Goal: Find specific page/section: Find specific page/section

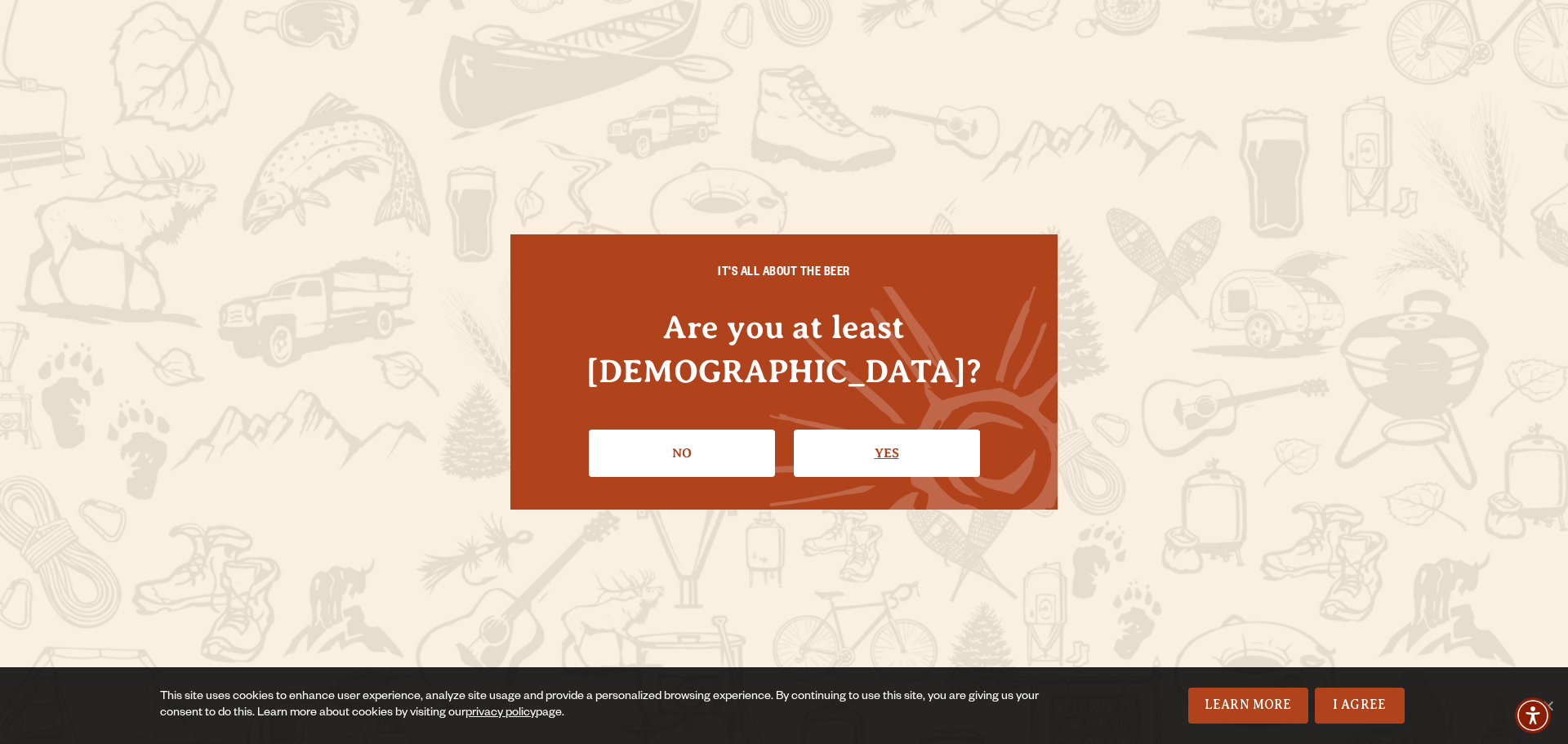
click at [899, 429] on link "Yes" at bounding box center [886, 453] width 186 height 48
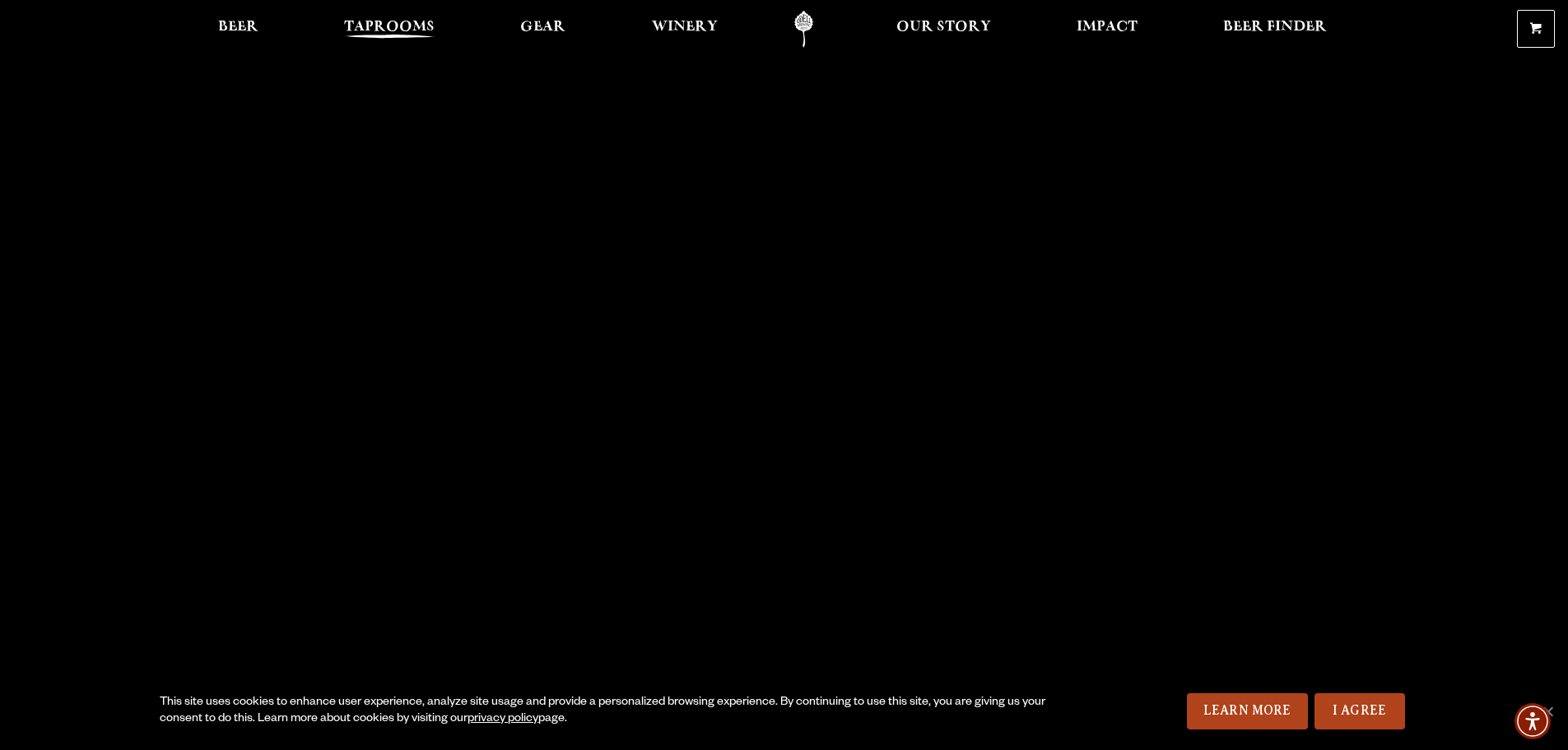
click at [402, 24] on span "Taprooms" at bounding box center [389, 27] width 91 height 13
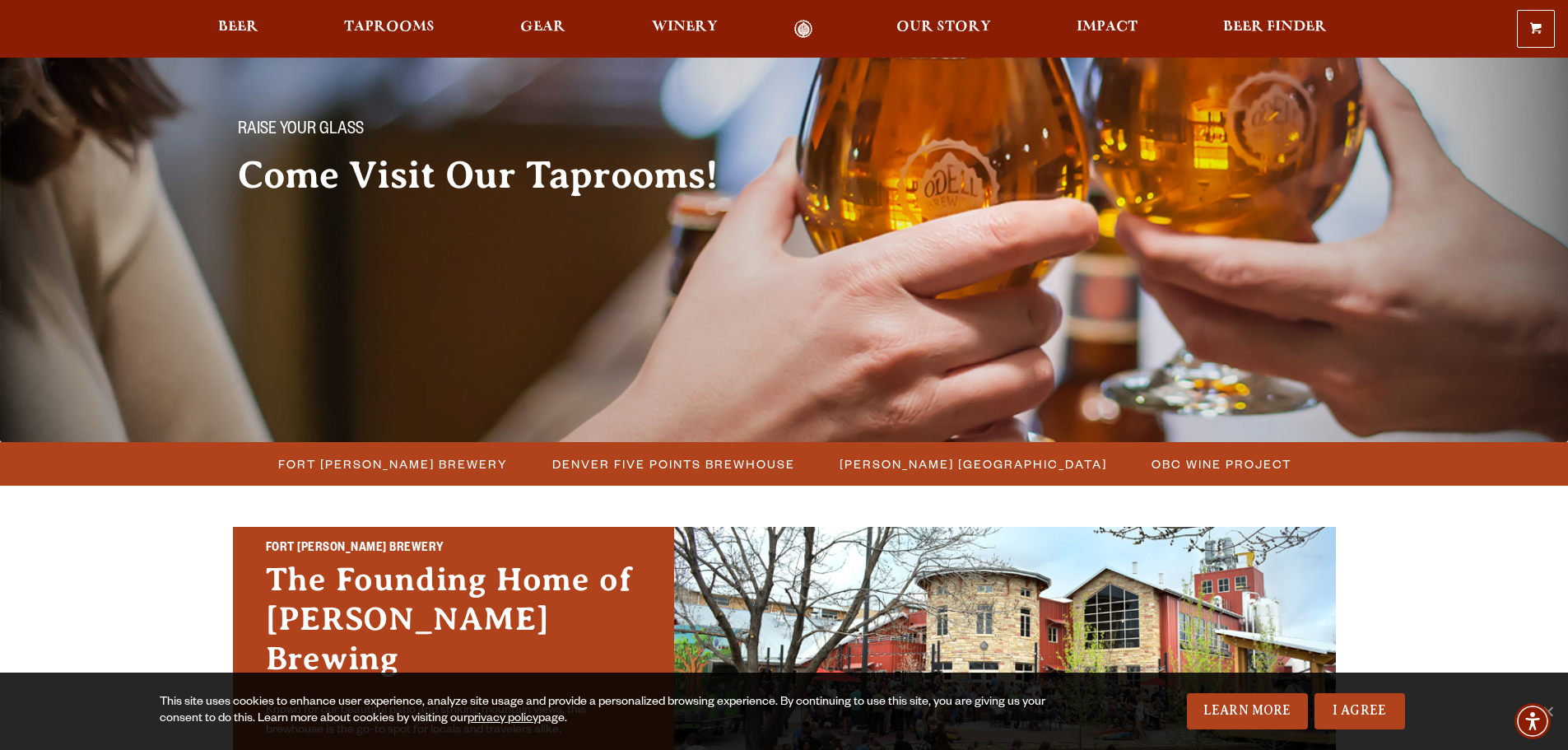
scroll to position [165, 0]
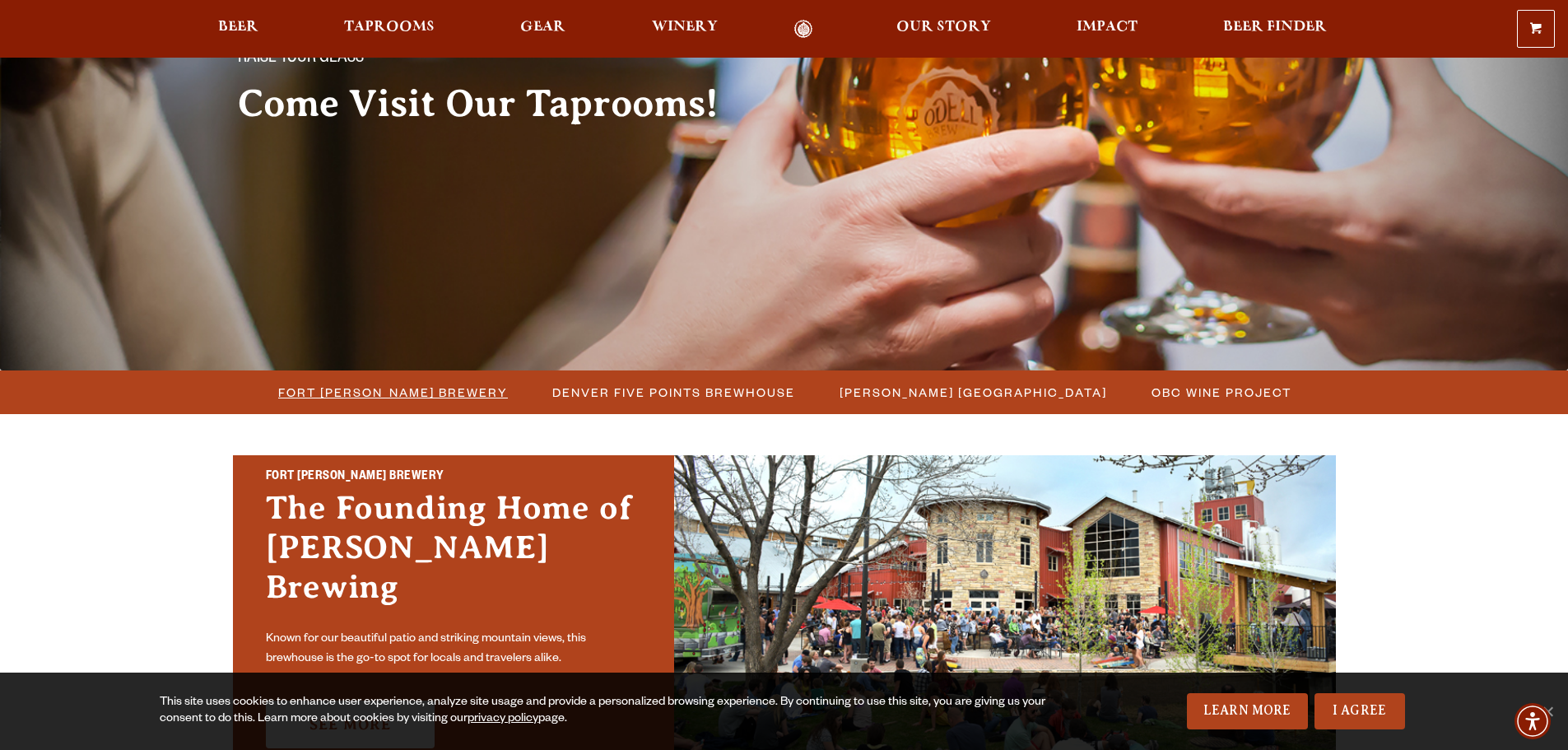
click at [374, 392] on span "Fort Collins Brewery" at bounding box center [393, 392] width 229 height 24
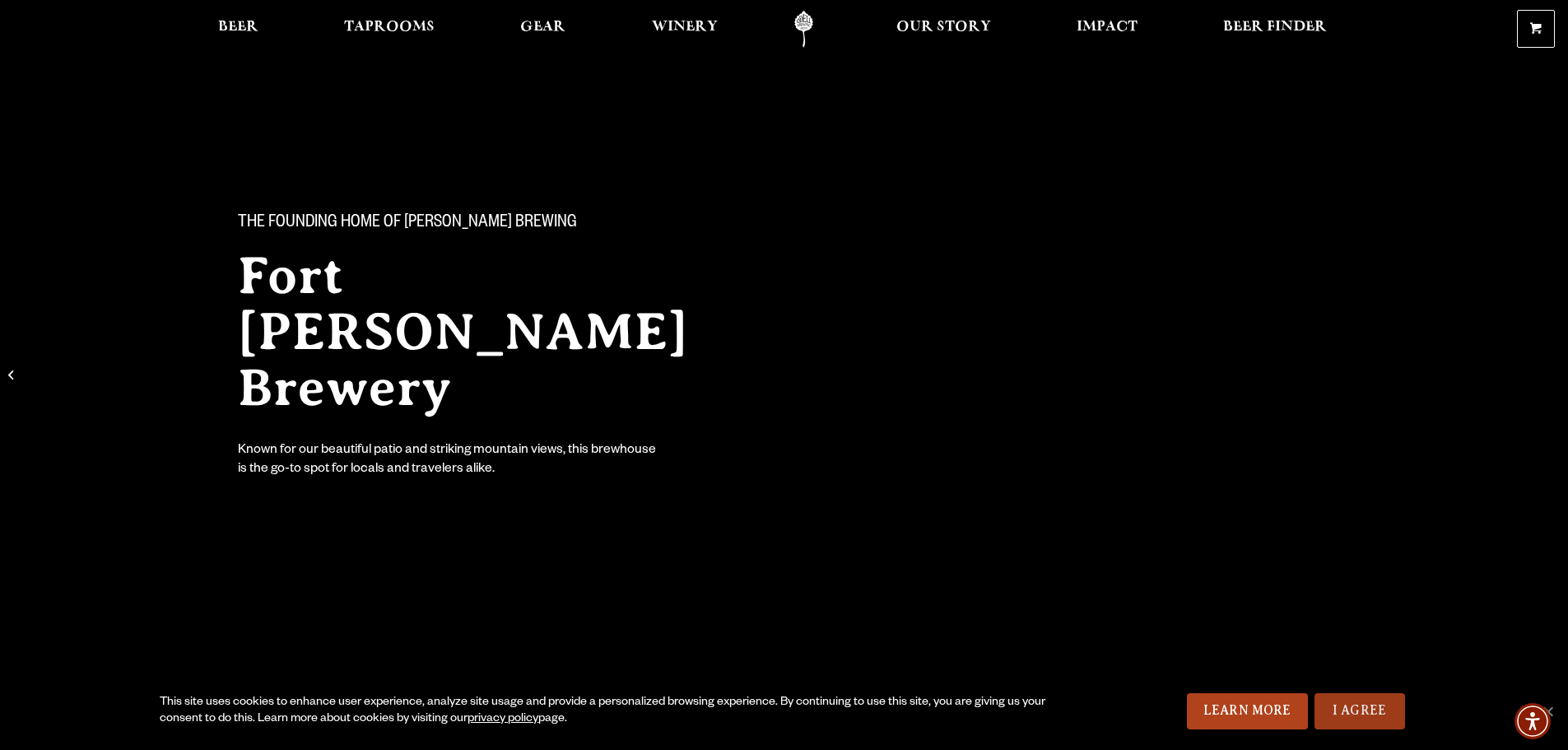
click at [1358, 718] on link "I Agree" at bounding box center [1360, 711] width 91 height 36
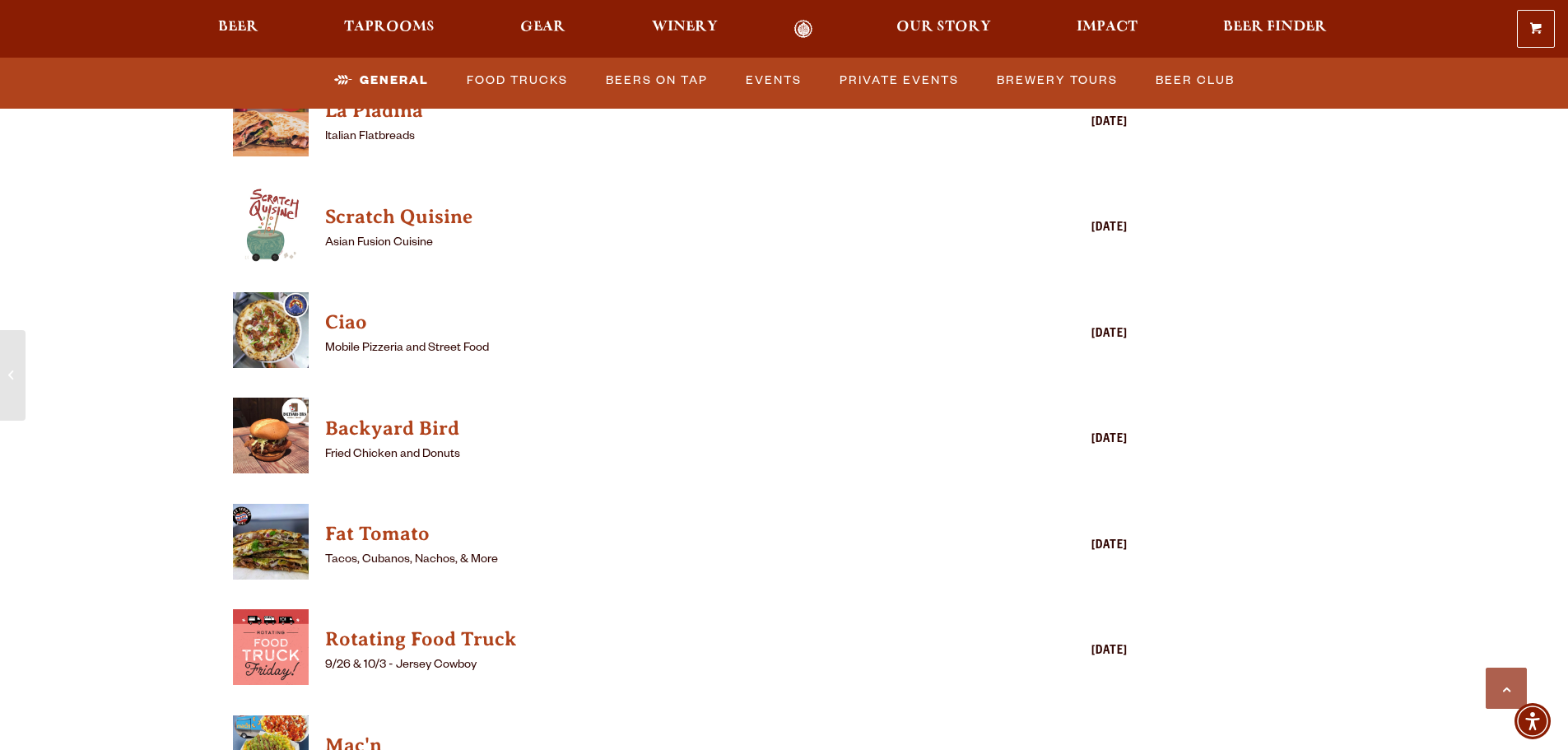
scroll to position [4282, 0]
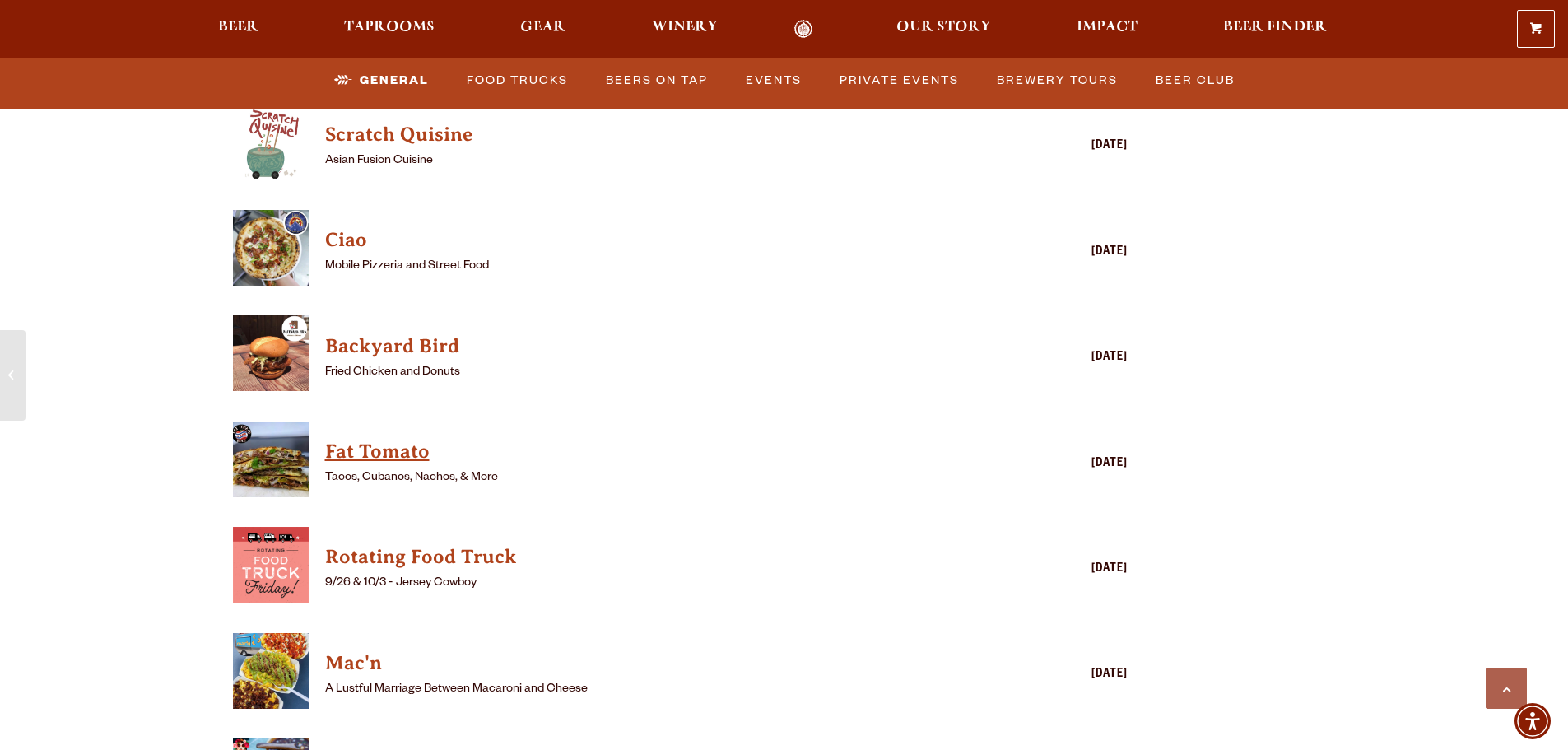
click at [378, 439] on h4 "Fat Tomato" at bounding box center [657, 452] width 664 height 26
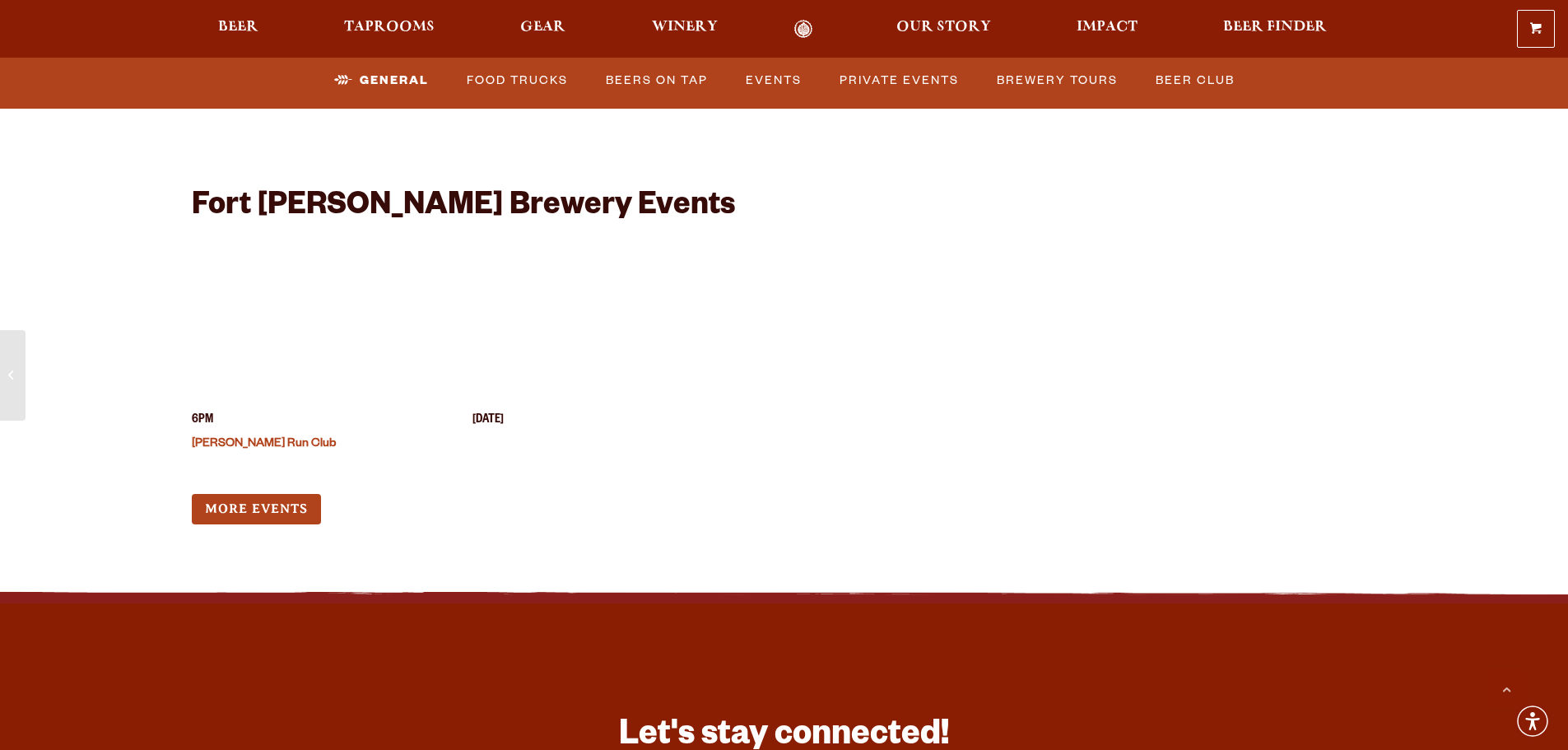
scroll to position [6752, 0]
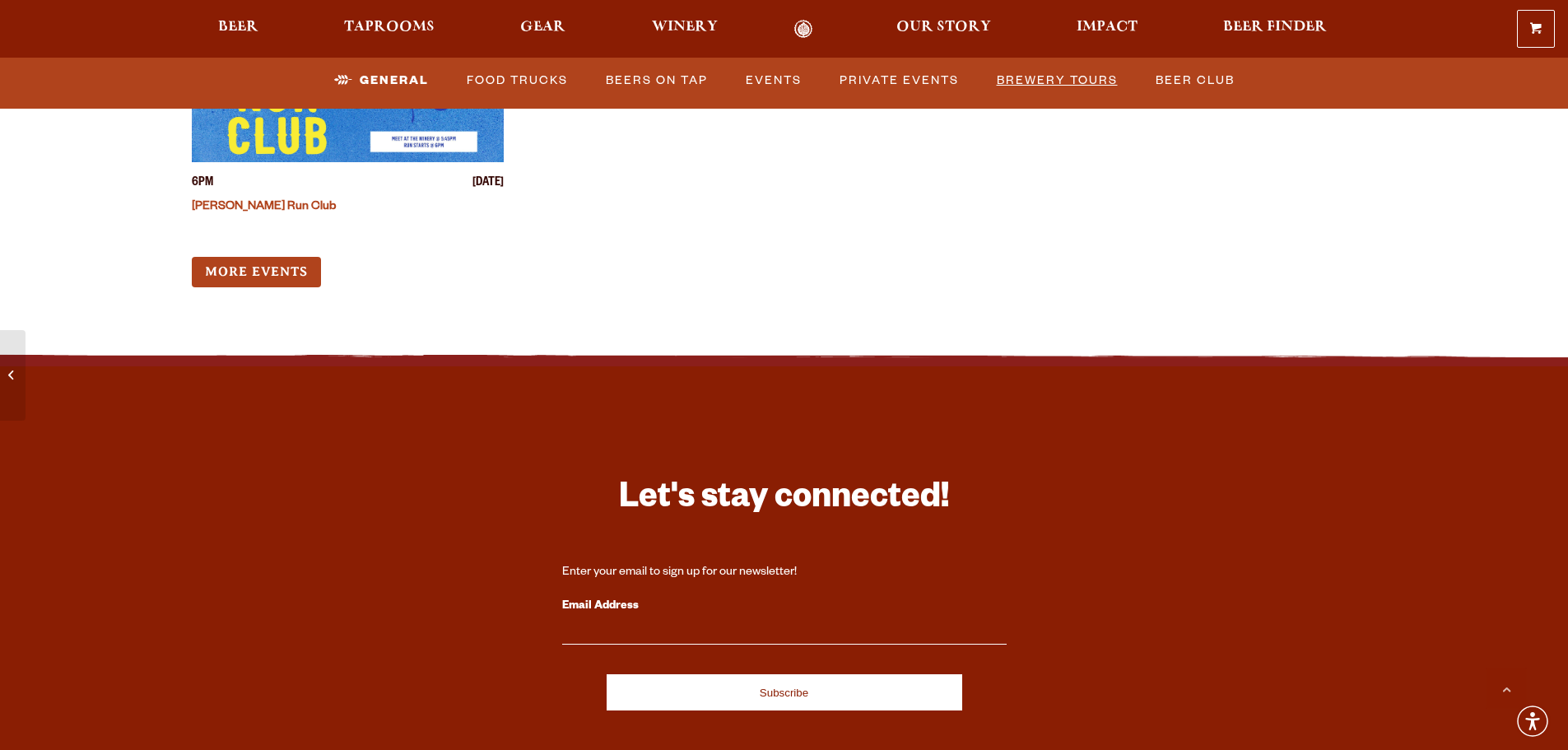
click at [1042, 71] on link "Brewery Tours" at bounding box center [1057, 80] width 134 height 38
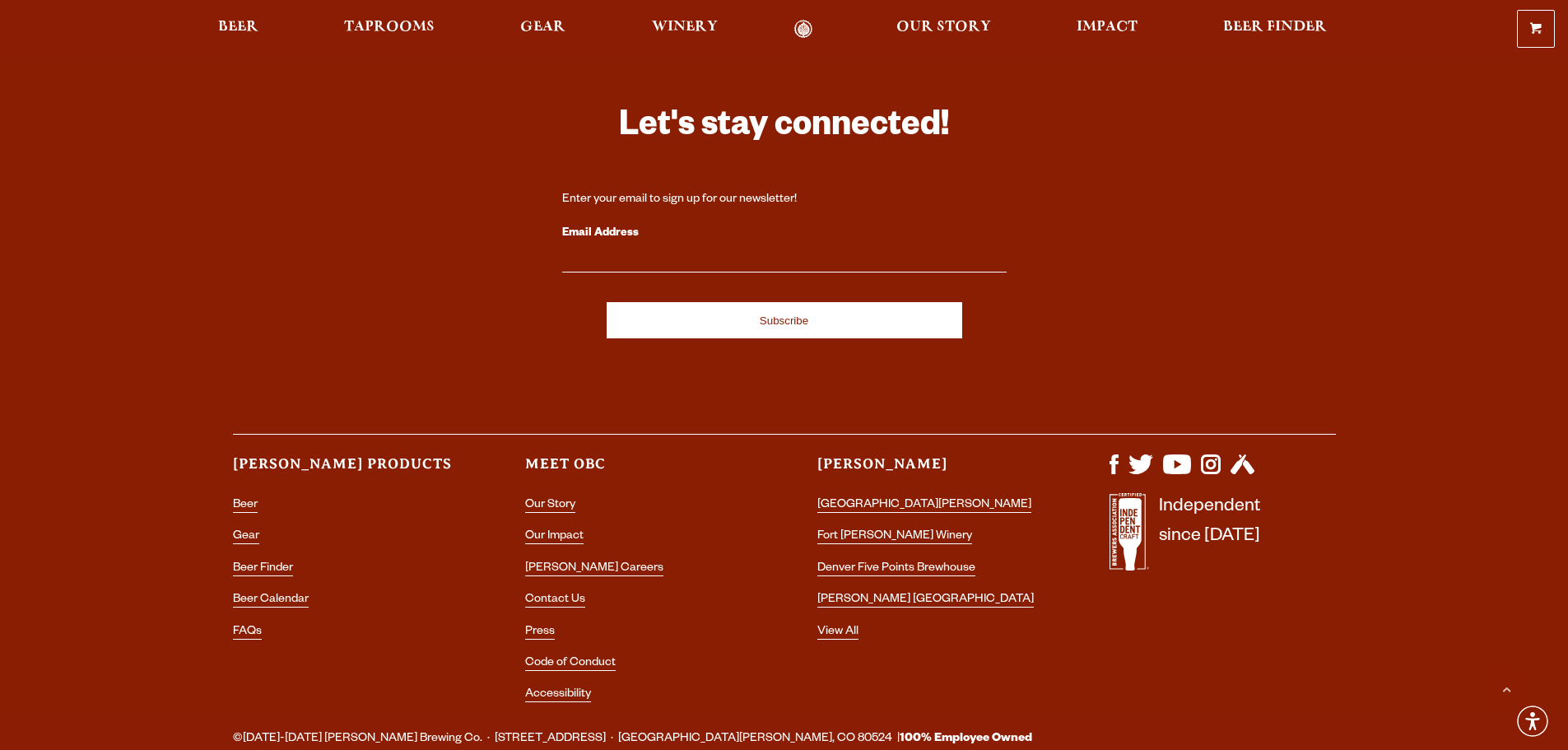
scroll to position [2210, 0]
